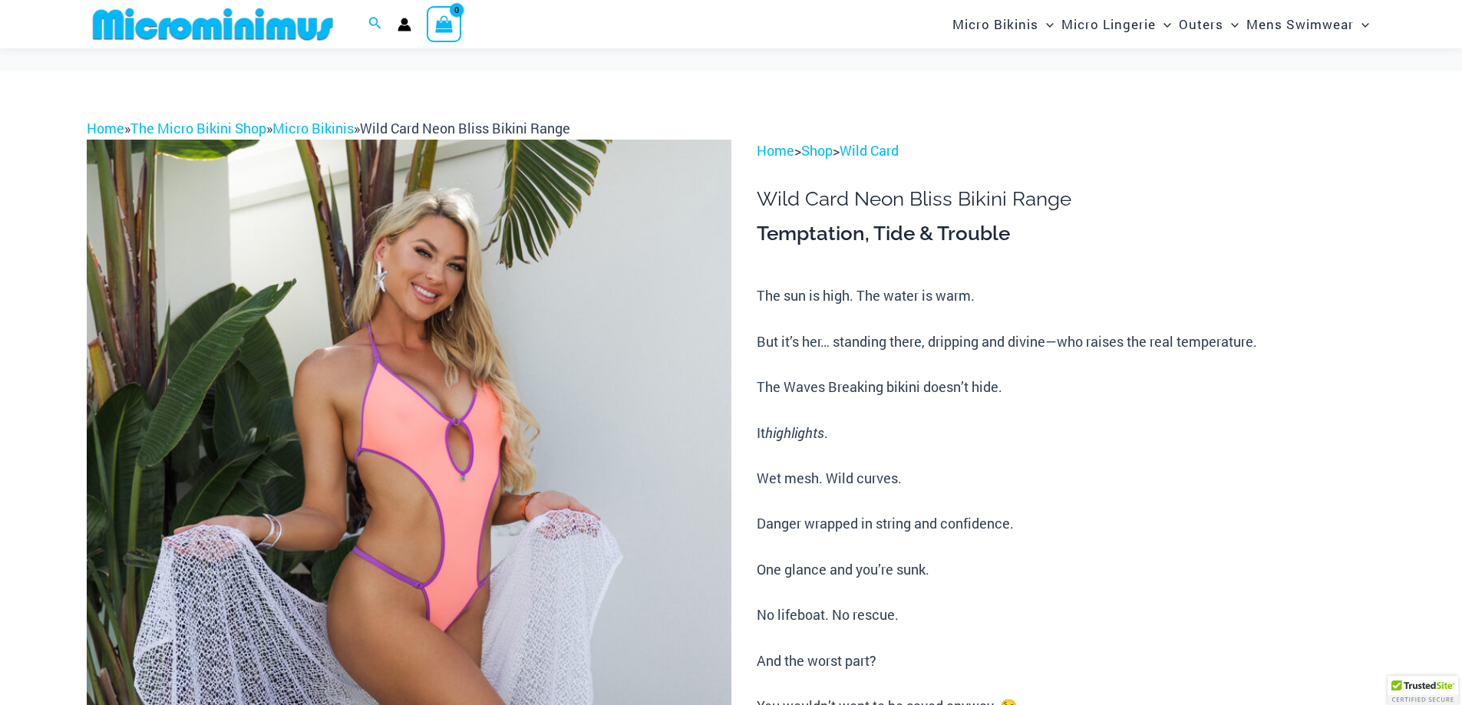
click at [619, 298] on img at bounding box center [409, 623] width 645 height 967
click at [528, 320] on img at bounding box center [409, 623] width 645 height 967
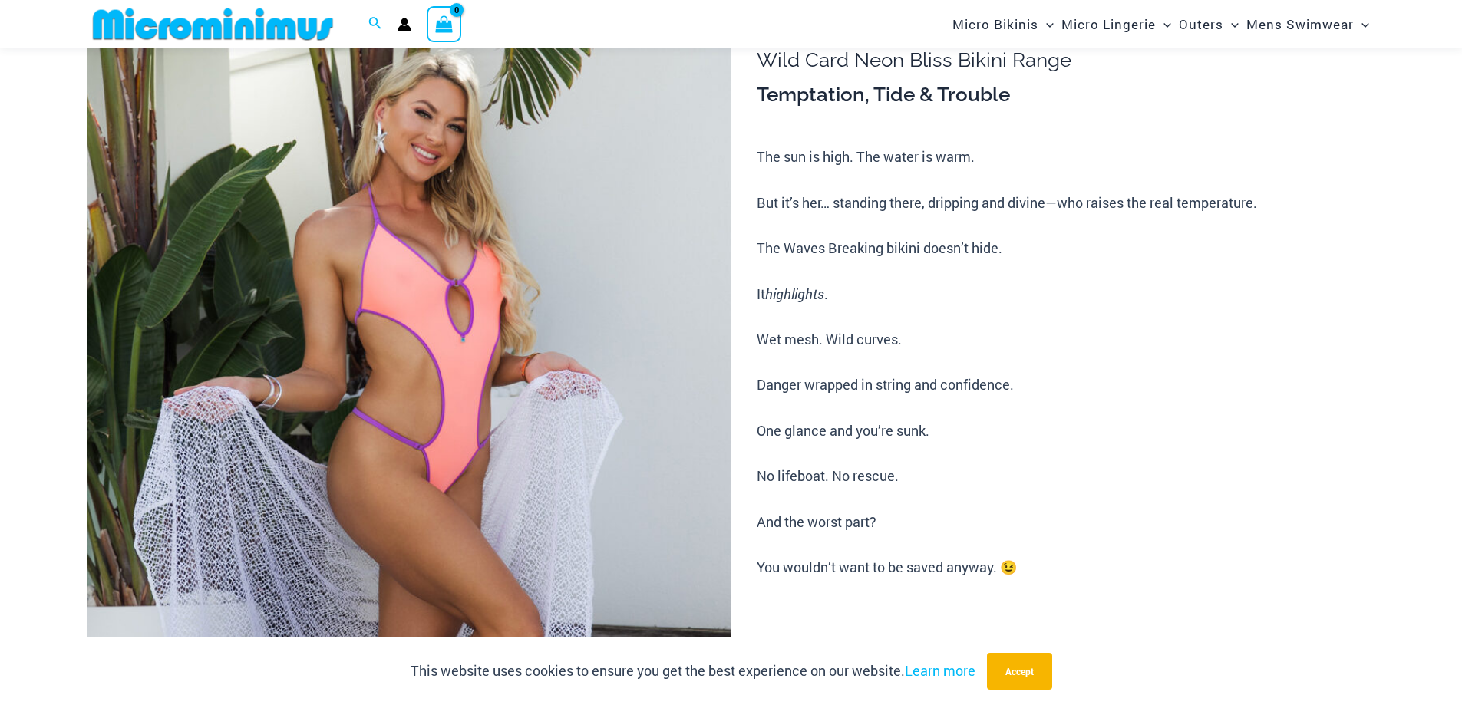
click at [586, 315] on img at bounding box center [409, 484] width 645 height 967
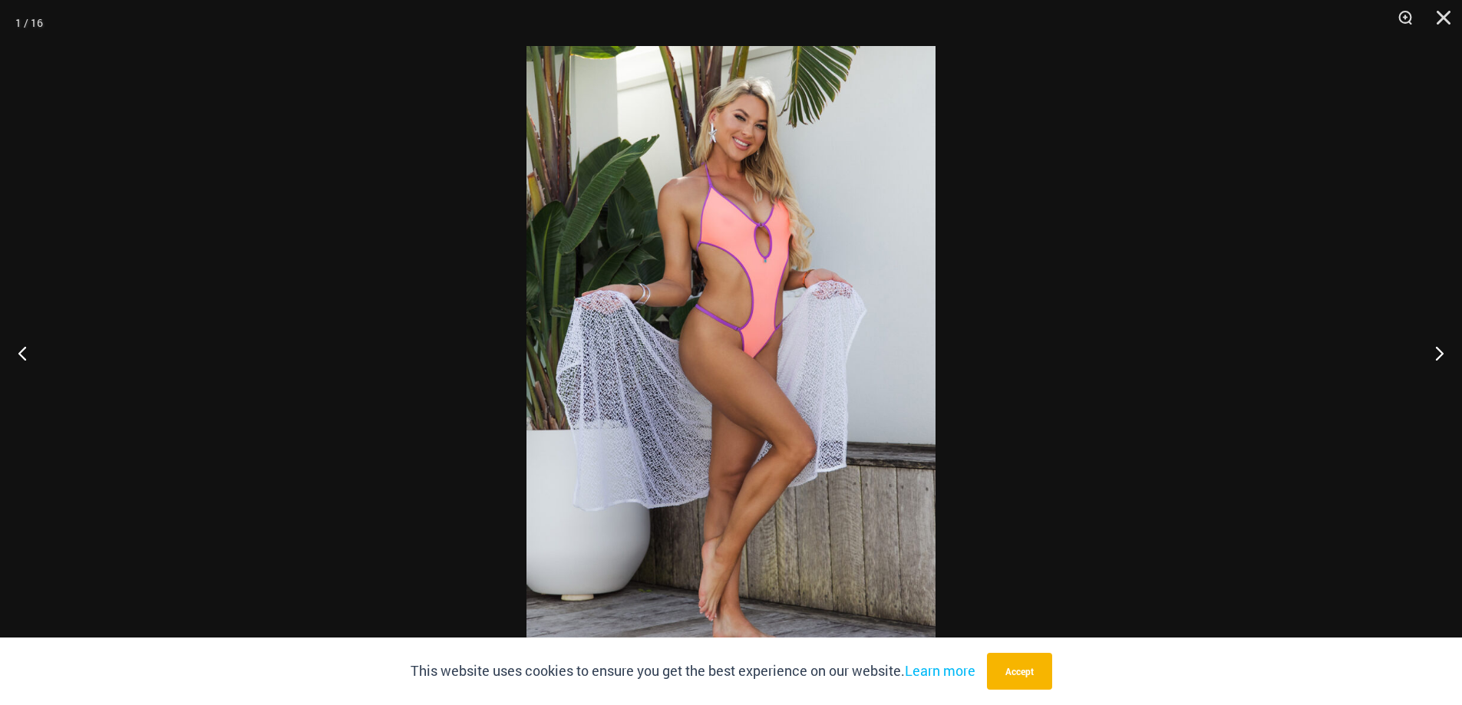
click at [526, 46] on div at bounding box center [526, 46] width 0 height 0
click at [843, 295] on img at bounding box center [730, 352] width 409 height 613
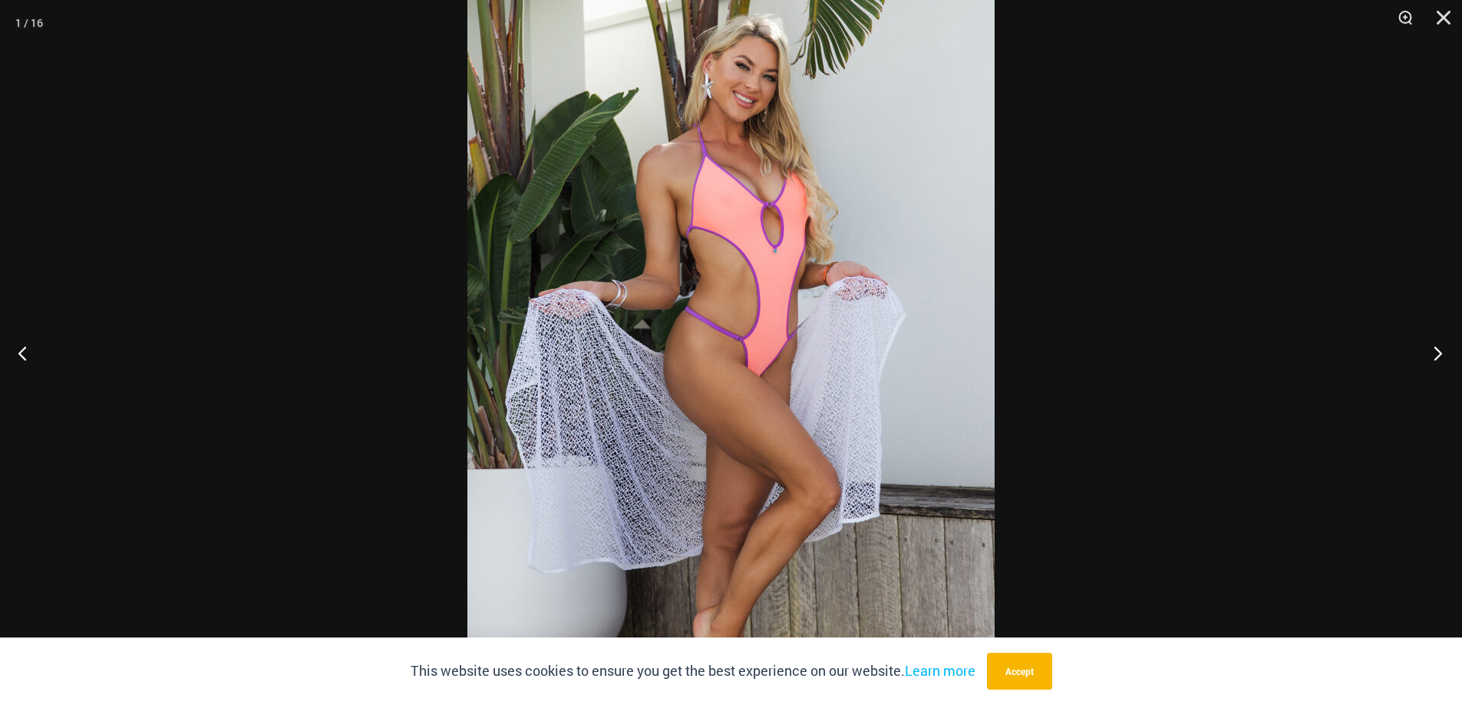
click at [1440, 351] on button "Next" at bounding box center [1433, 353] width 58 height 77
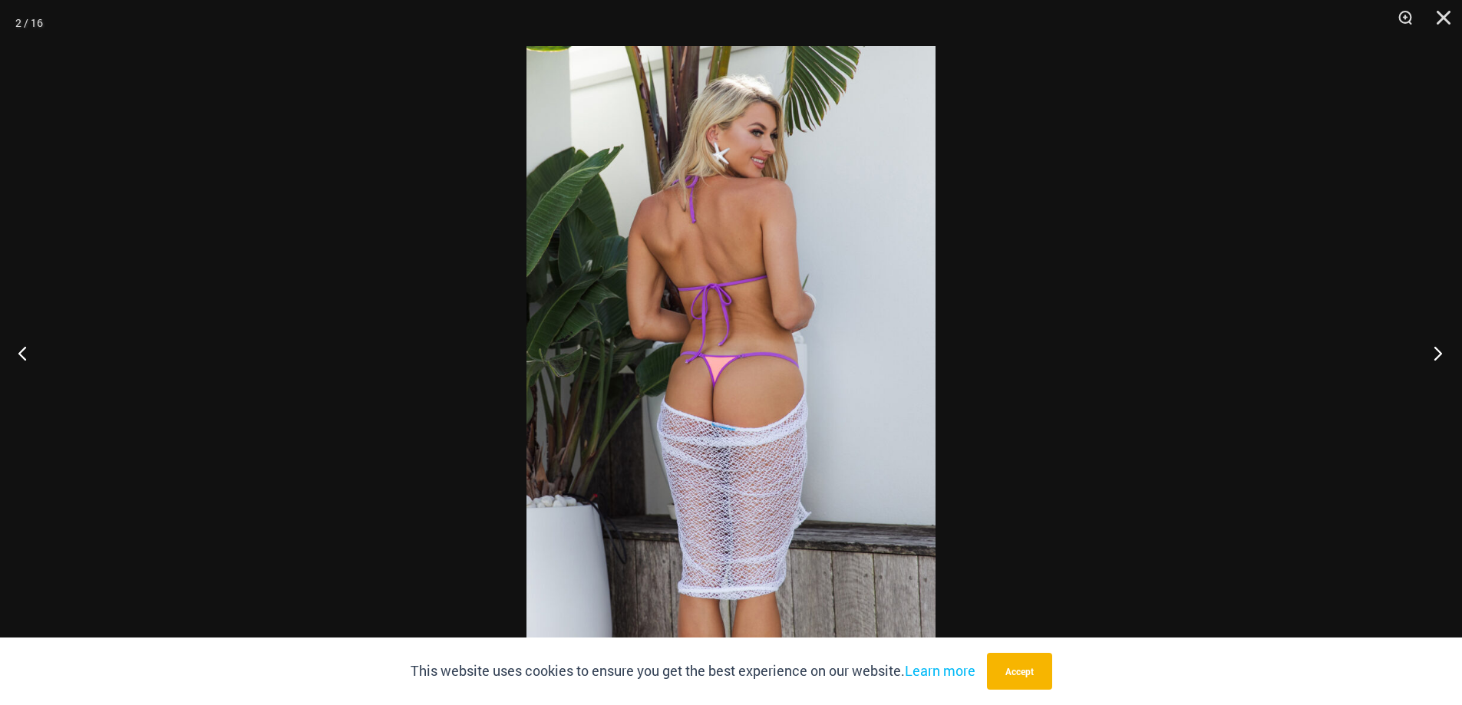
click at [1442, 351] on button "Next" at bounding box center [1433, 353] width 58 height 77
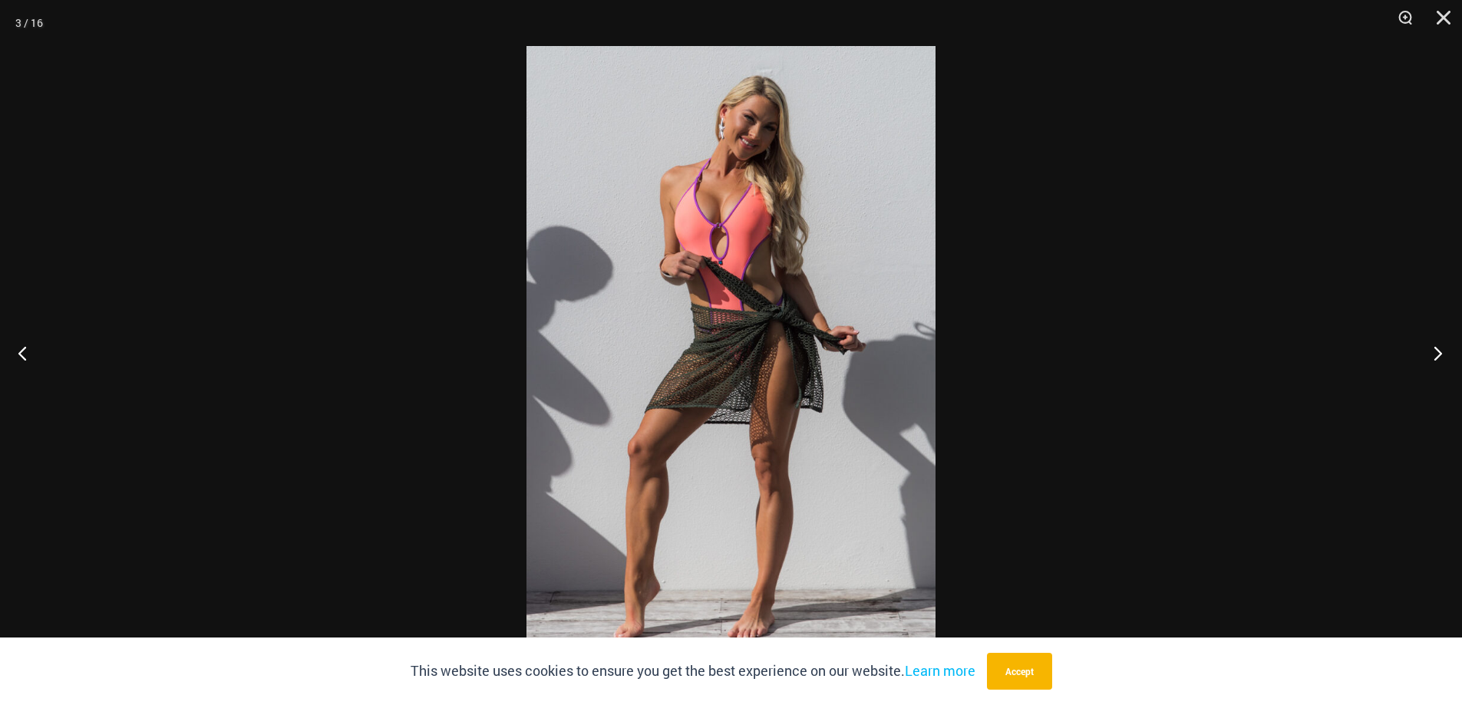
click at [1442, 351] on button "Next" at bounding box center [1433, 353] width 58 height 77
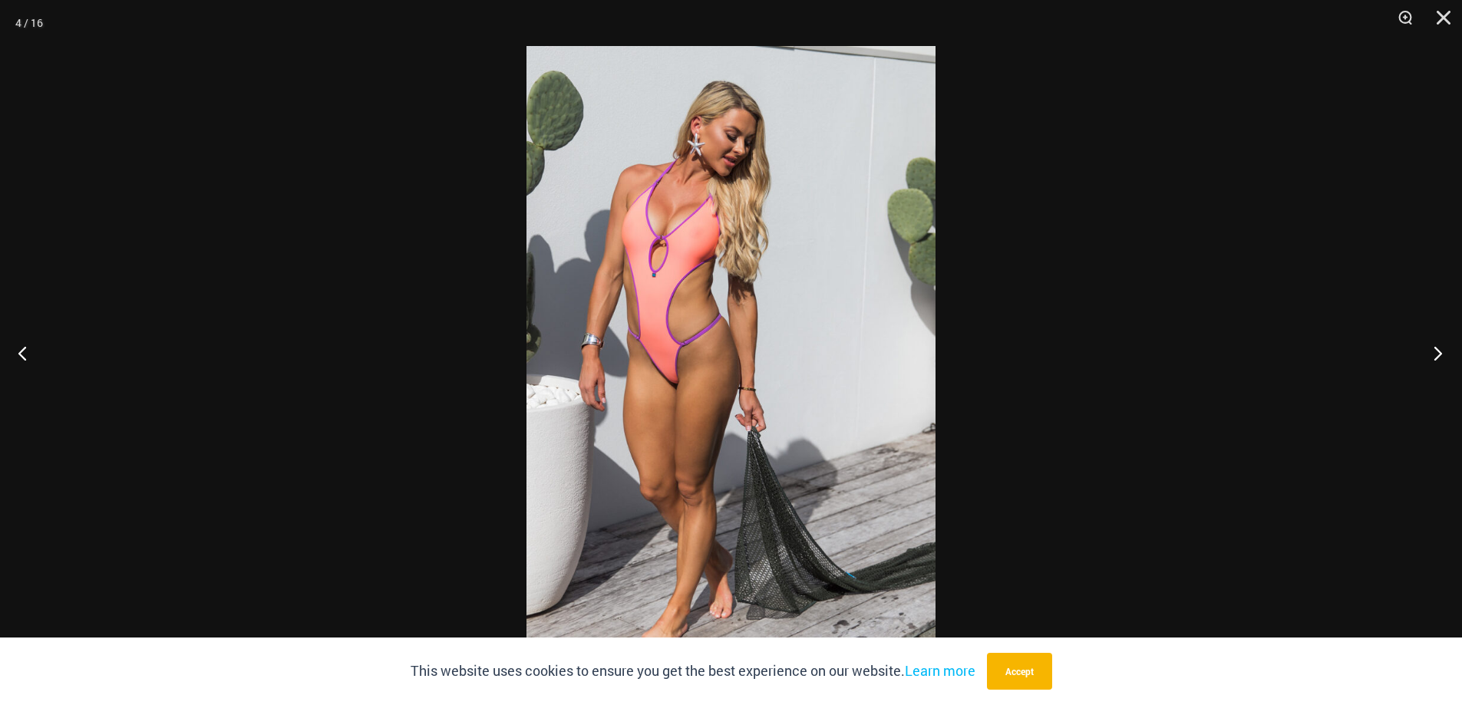
click at [1442, 351] on button "Next" at bounding box center [1433, 353] width 58 height 77
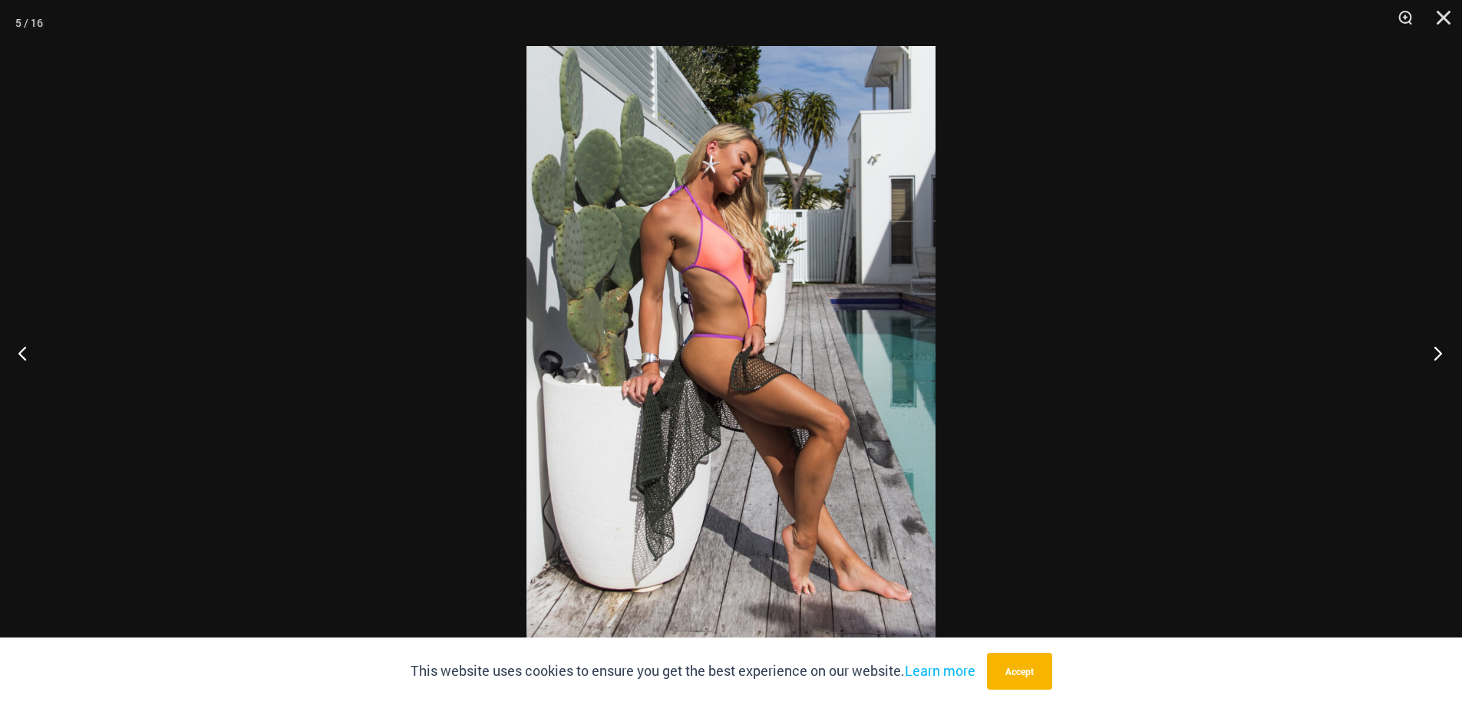
click at [1442, 351] on button "Next" at bounding box center [1433, 353] width 58 height 77
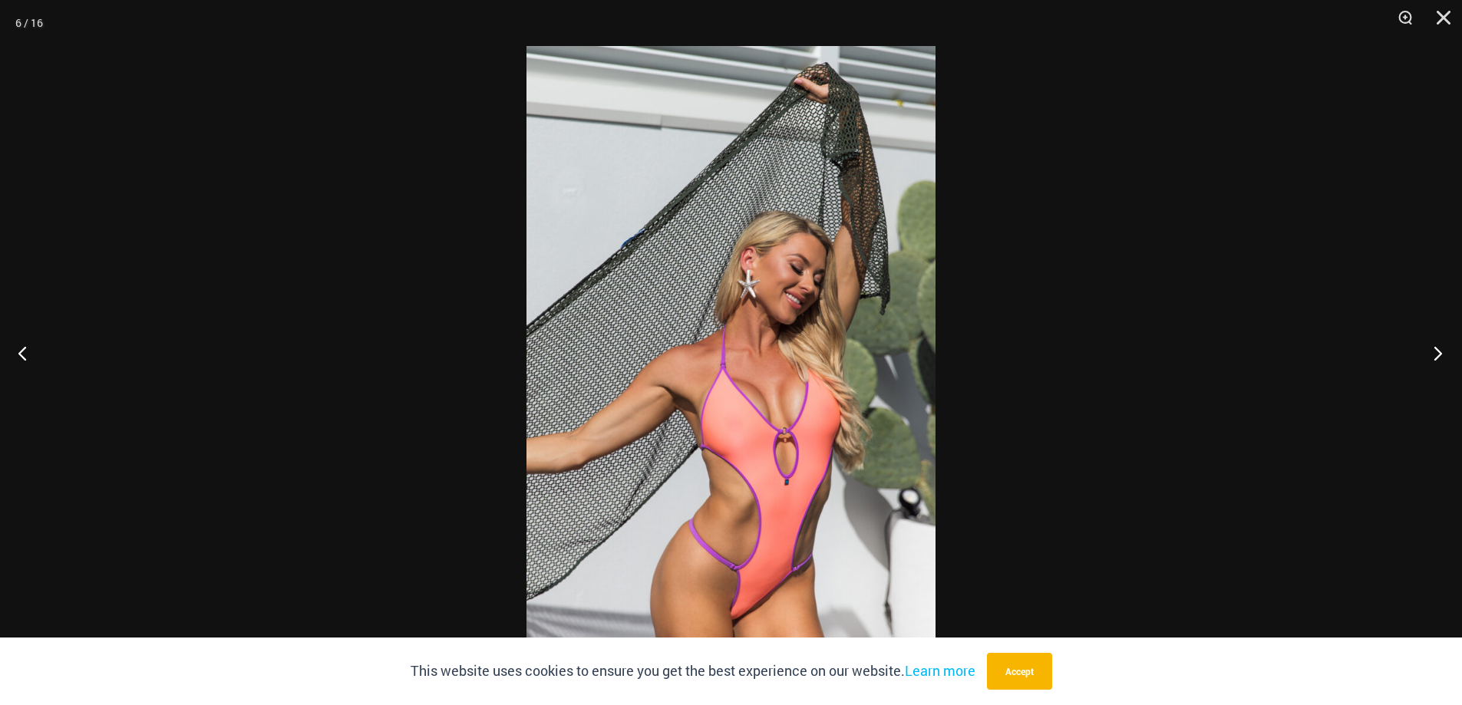
click at [1442, 351] on button "Next" at bounding box center [1433, 353] width 58 height 77
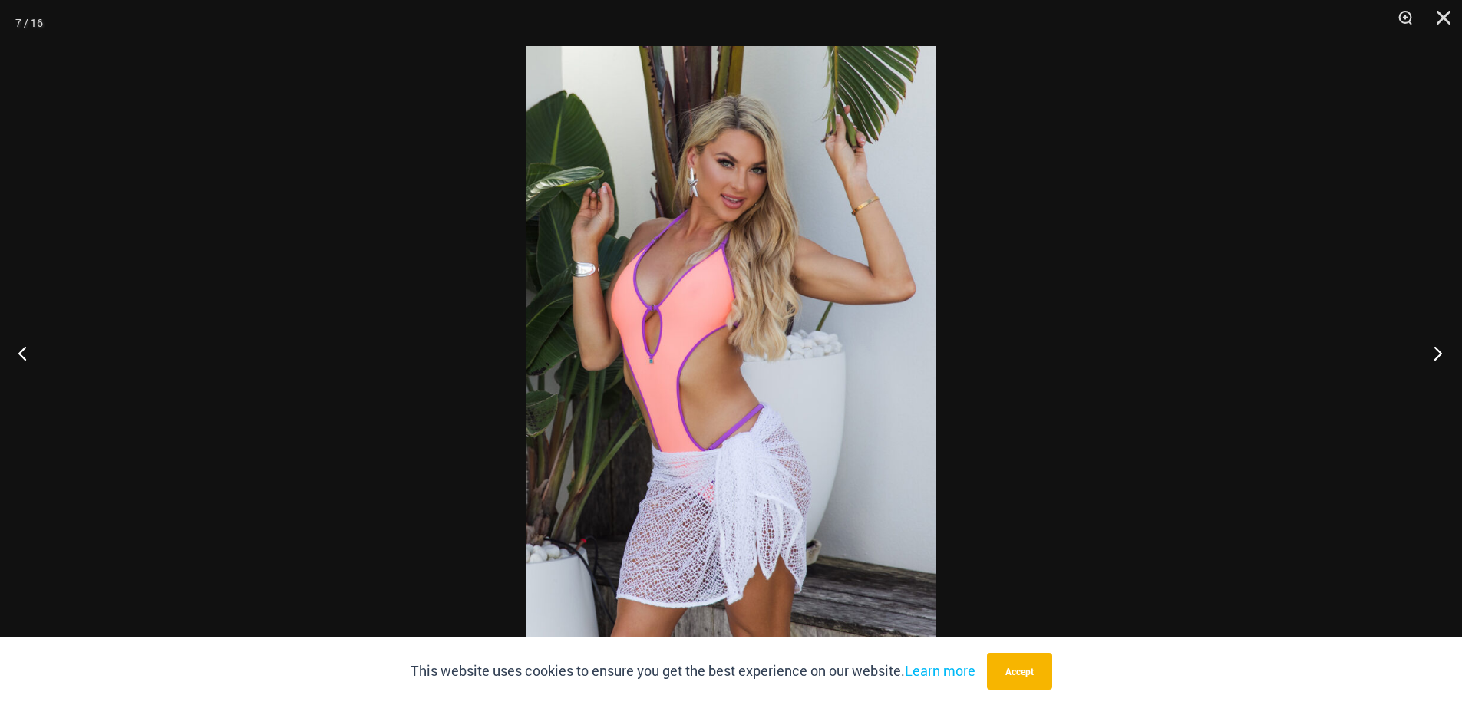
click at [1442, 351] on button "Next" at bounding box center [1433, 353] width 58 height 77
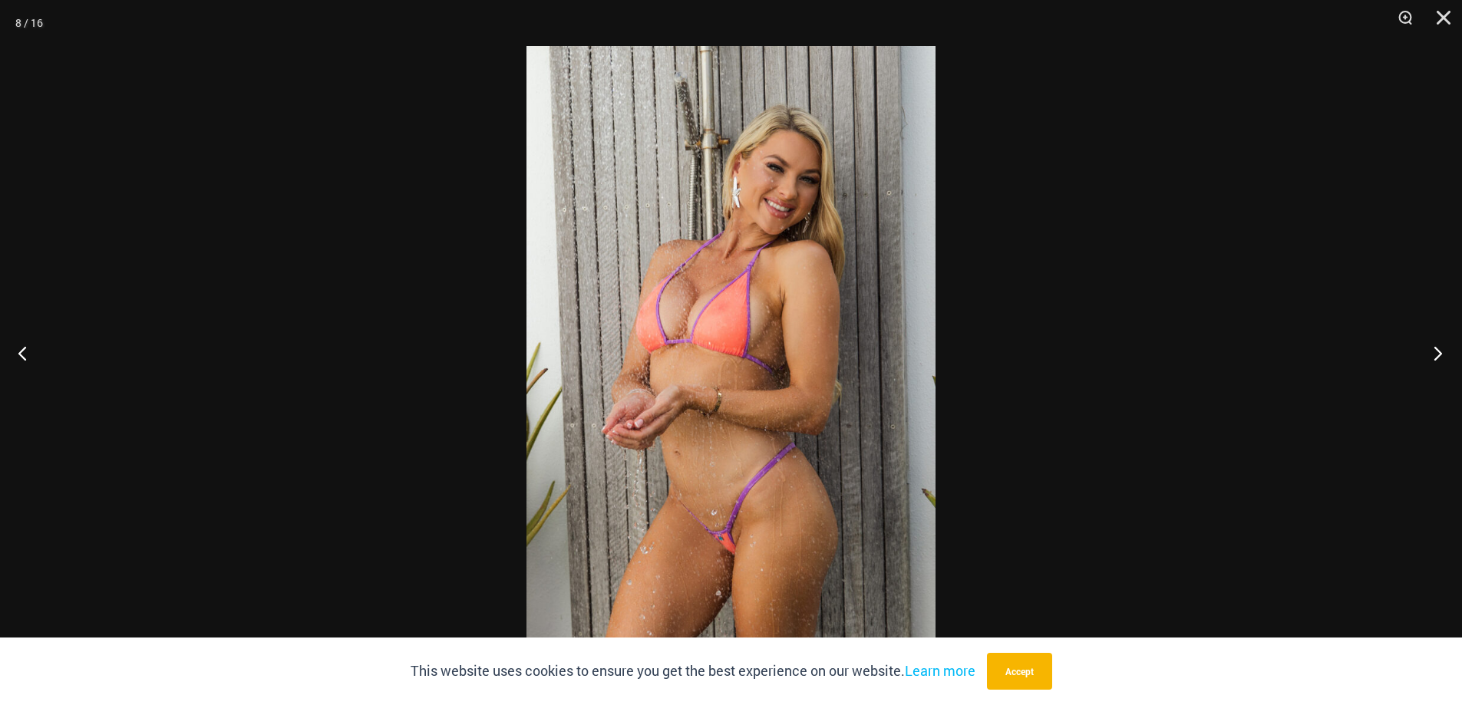
click at [1442, 351] on button "Next" at bounding box center [1433, 353] width 58 height 77
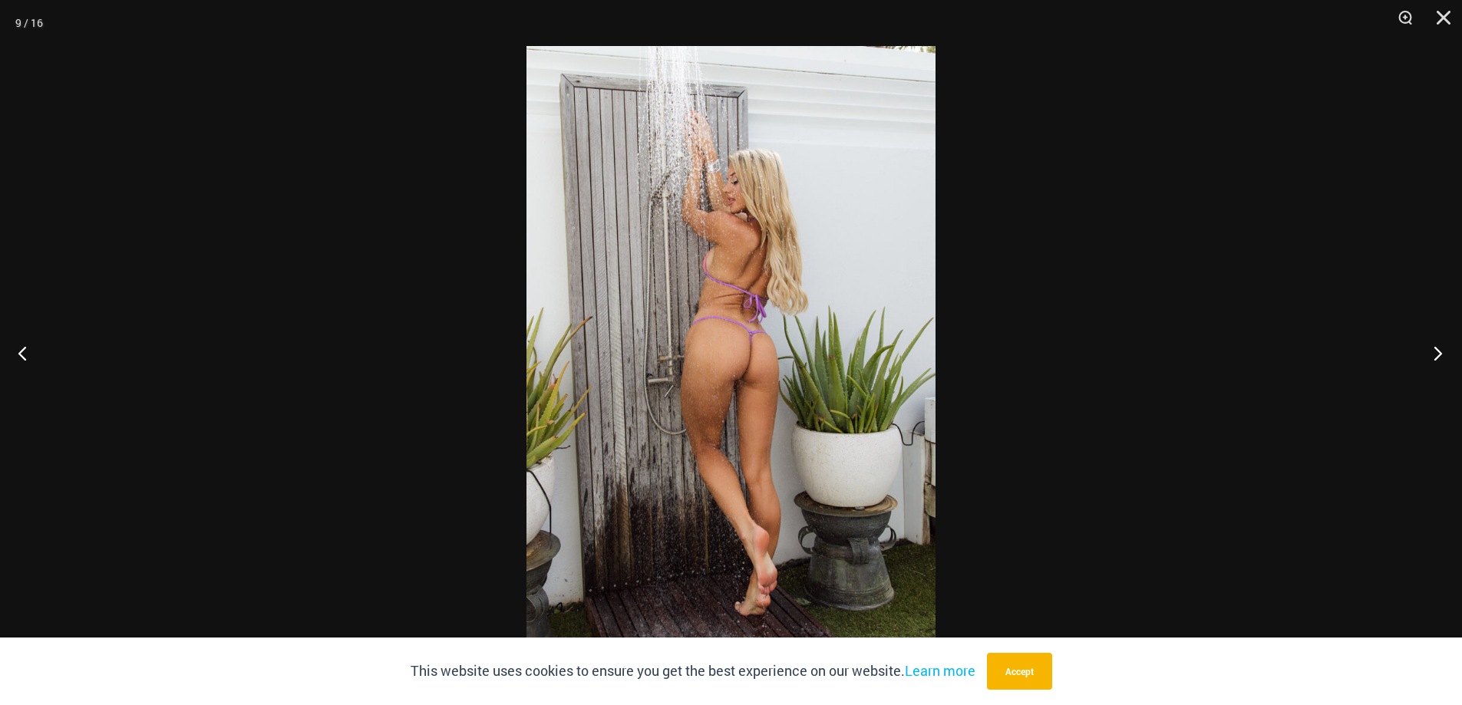
click at [1442, 351] on button "Next" at bounding box center [1433, 353] width 58 height 77
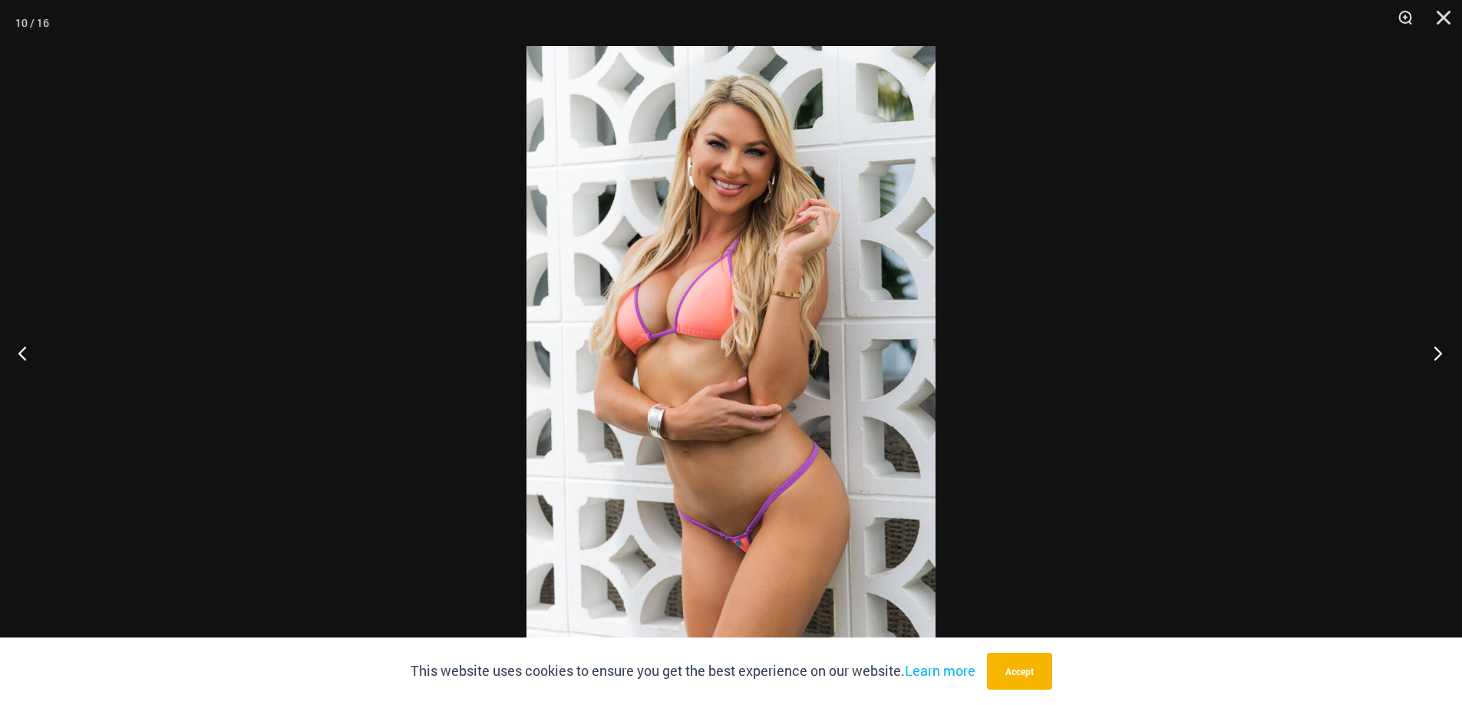
click at [1442, 351] on button "Next" at bounding box center [1433, 353] width 58 height 77
